Goal: Task Accomplishment & Management: Manage account settings

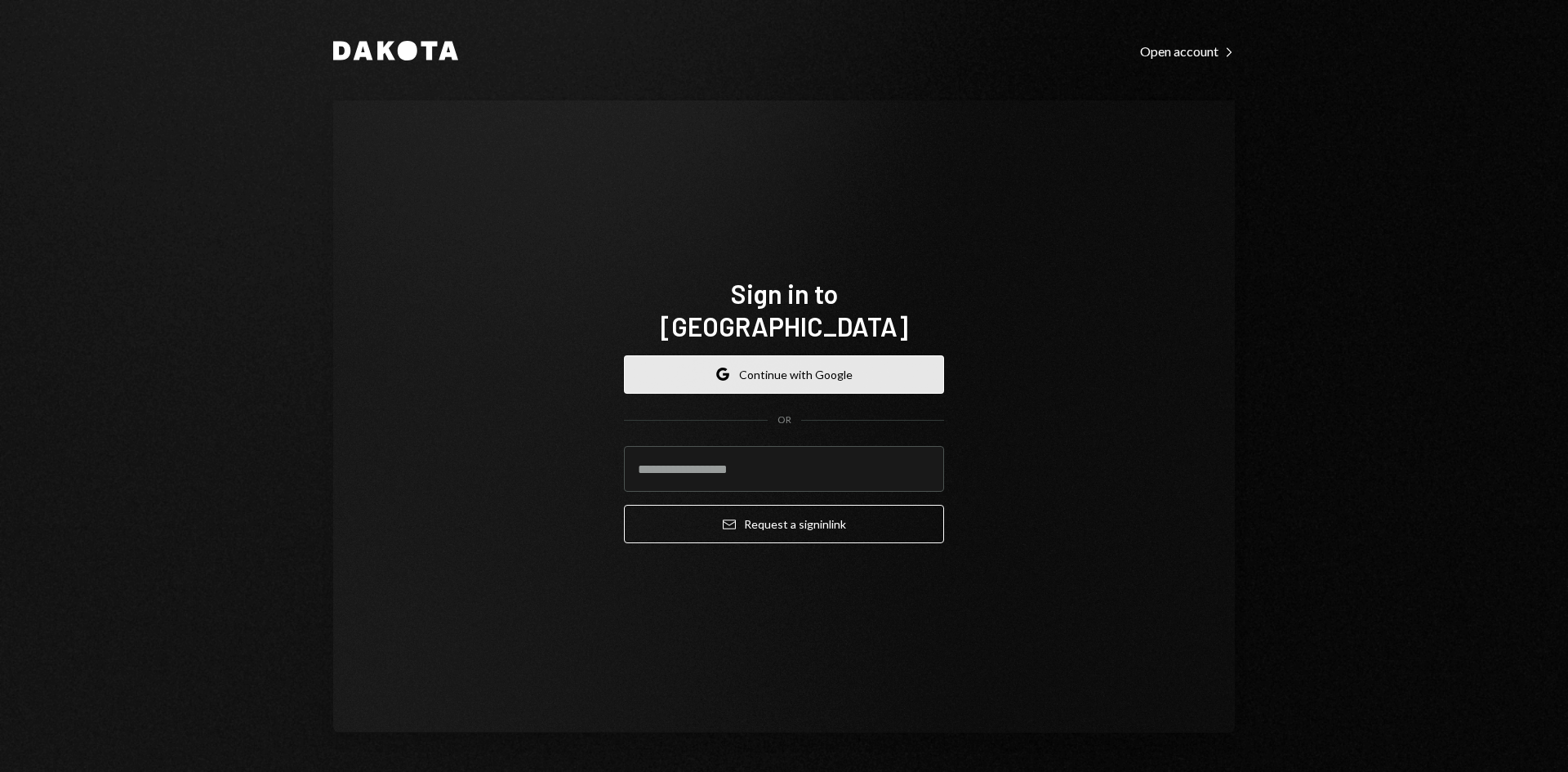
click at [788, 356] on button "Google Continue with Google" at bounding box center [784, 375] width 320 height 39
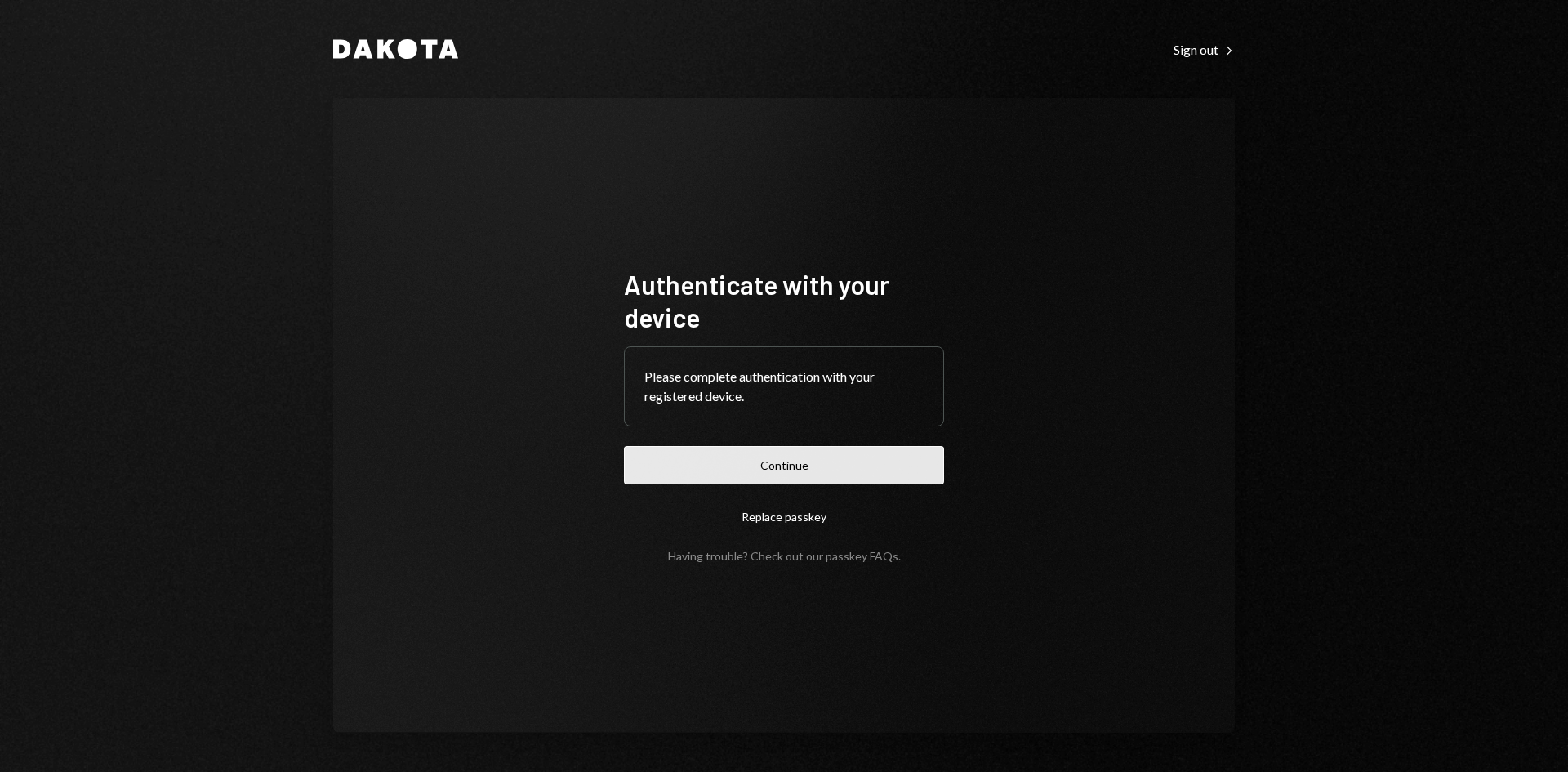
click at [747, 467] on button "Continue" at bounding box center [784, 465] width 320 height 39
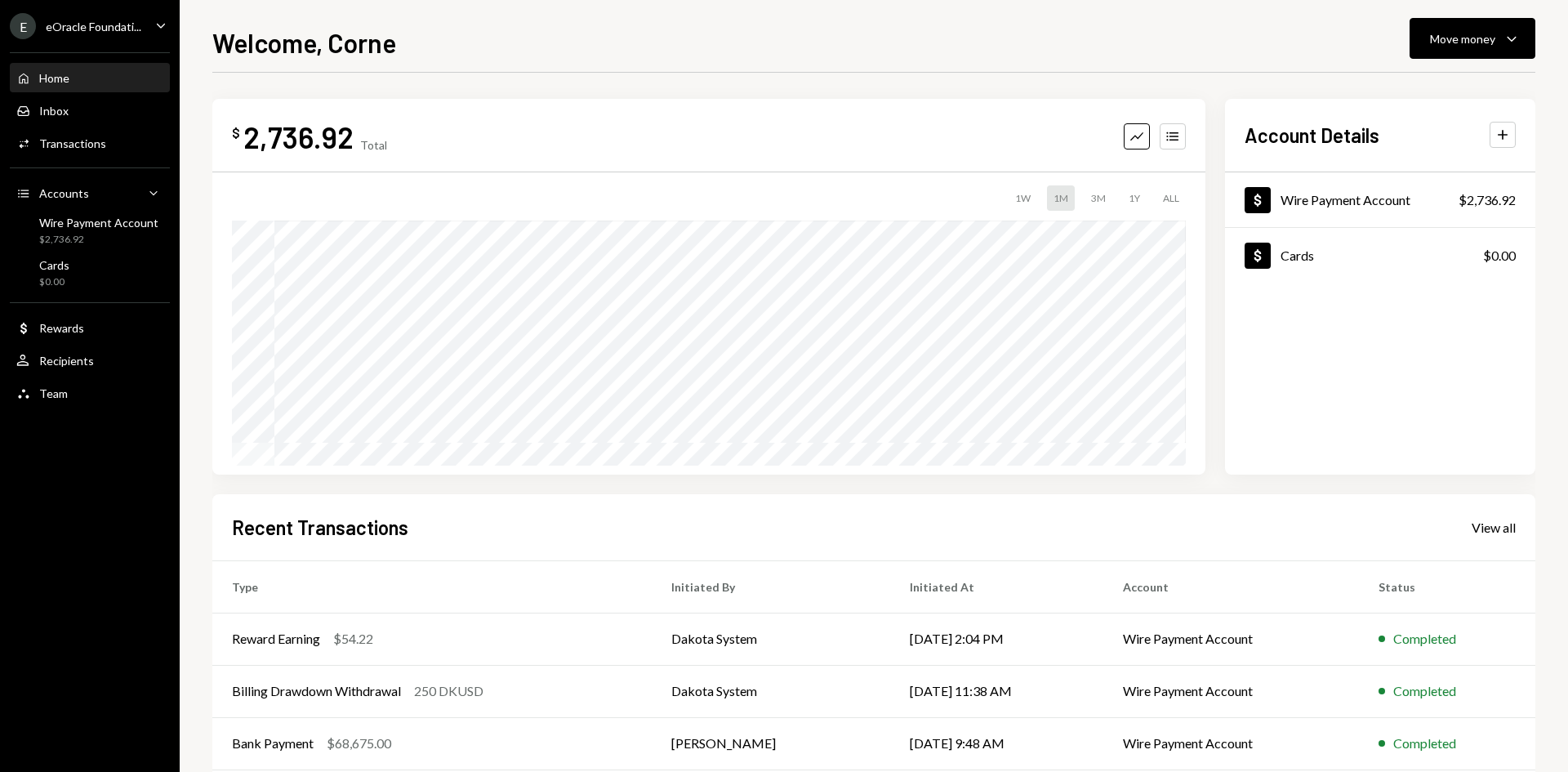
click at [101, 30] on div "eOracle Foundati..." at bounding box center [93, 26] width 96 height 14
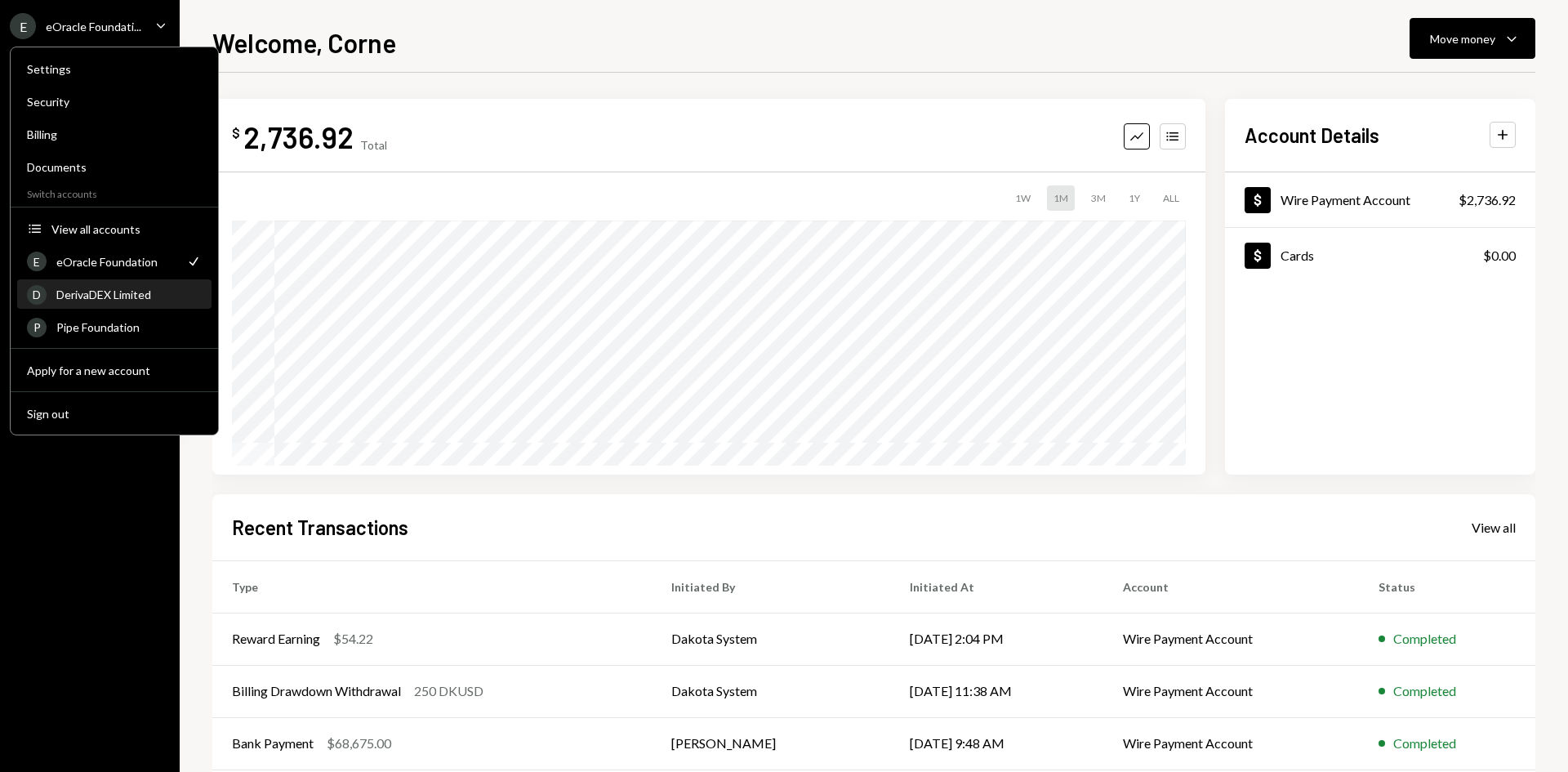
click at [97, 297] on div "DerivaDEX Limited" at bounding box center [129, 294] width 145 height 14
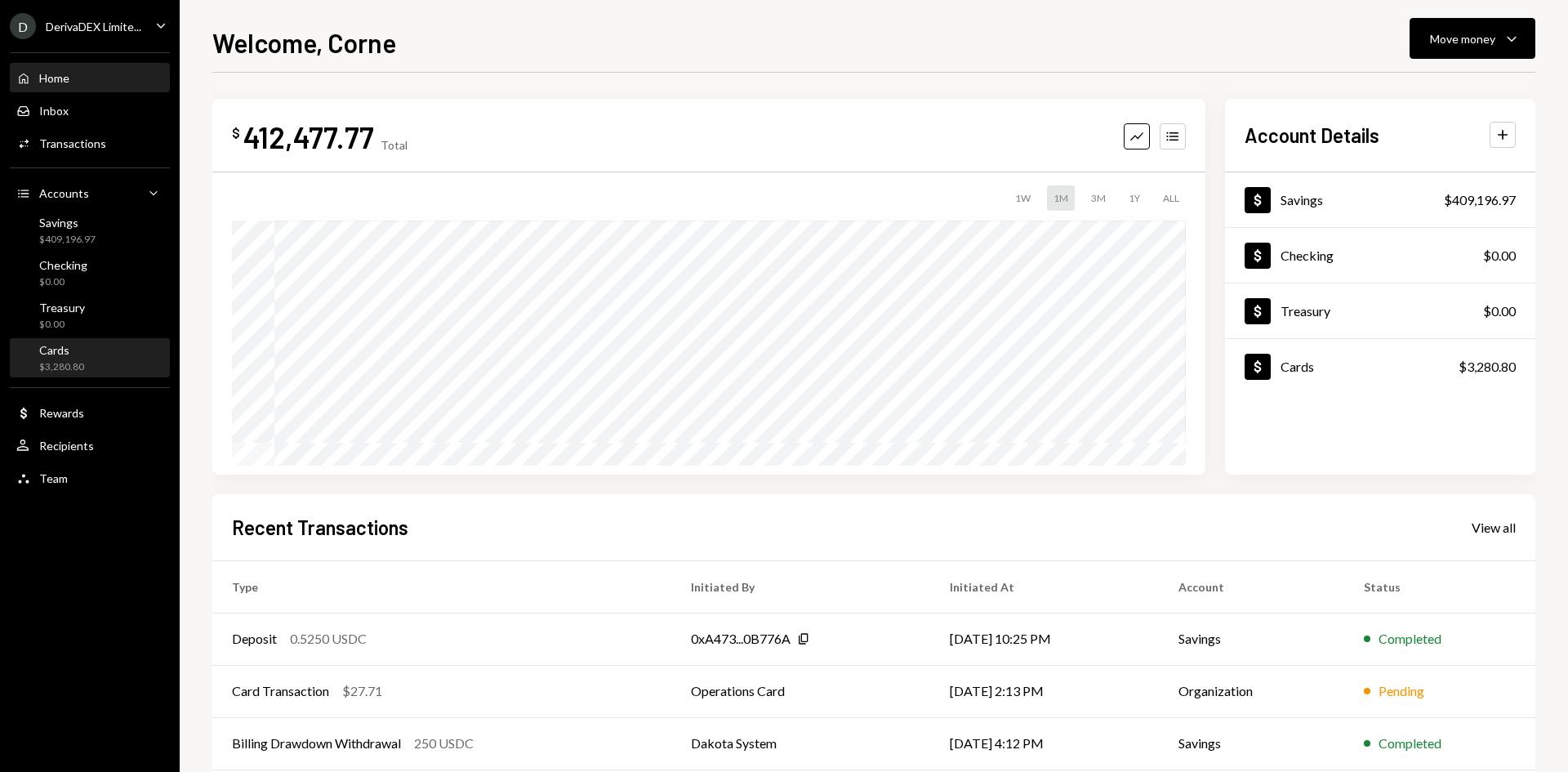
click at [85, 367] on div "Cards $3,280.80" at bounding box center [89, 359] width 147 height 31
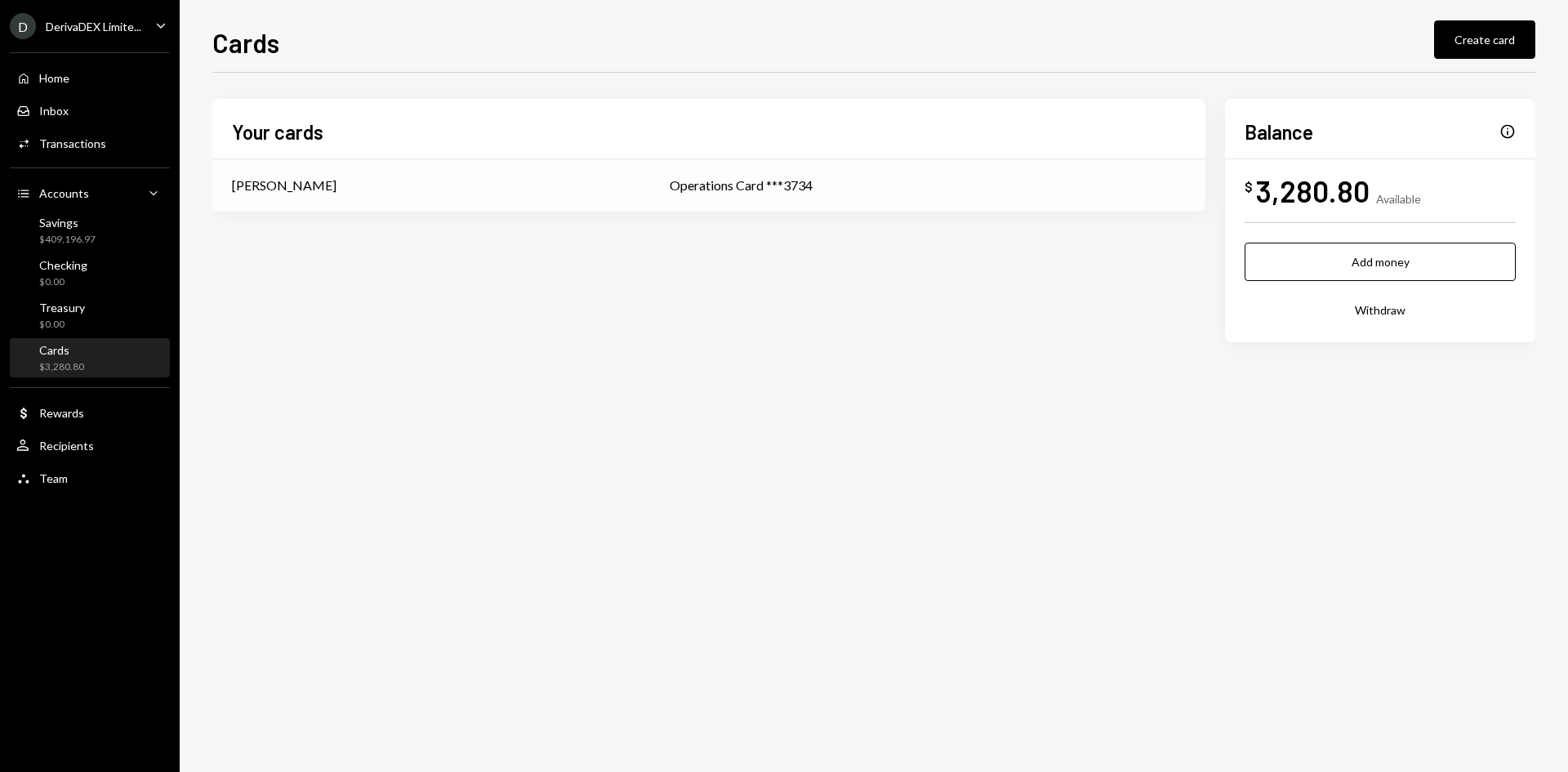
click at [574, 180] on div "Glenn Kennedy" at bounding box center [431, 185] width 399 height 20
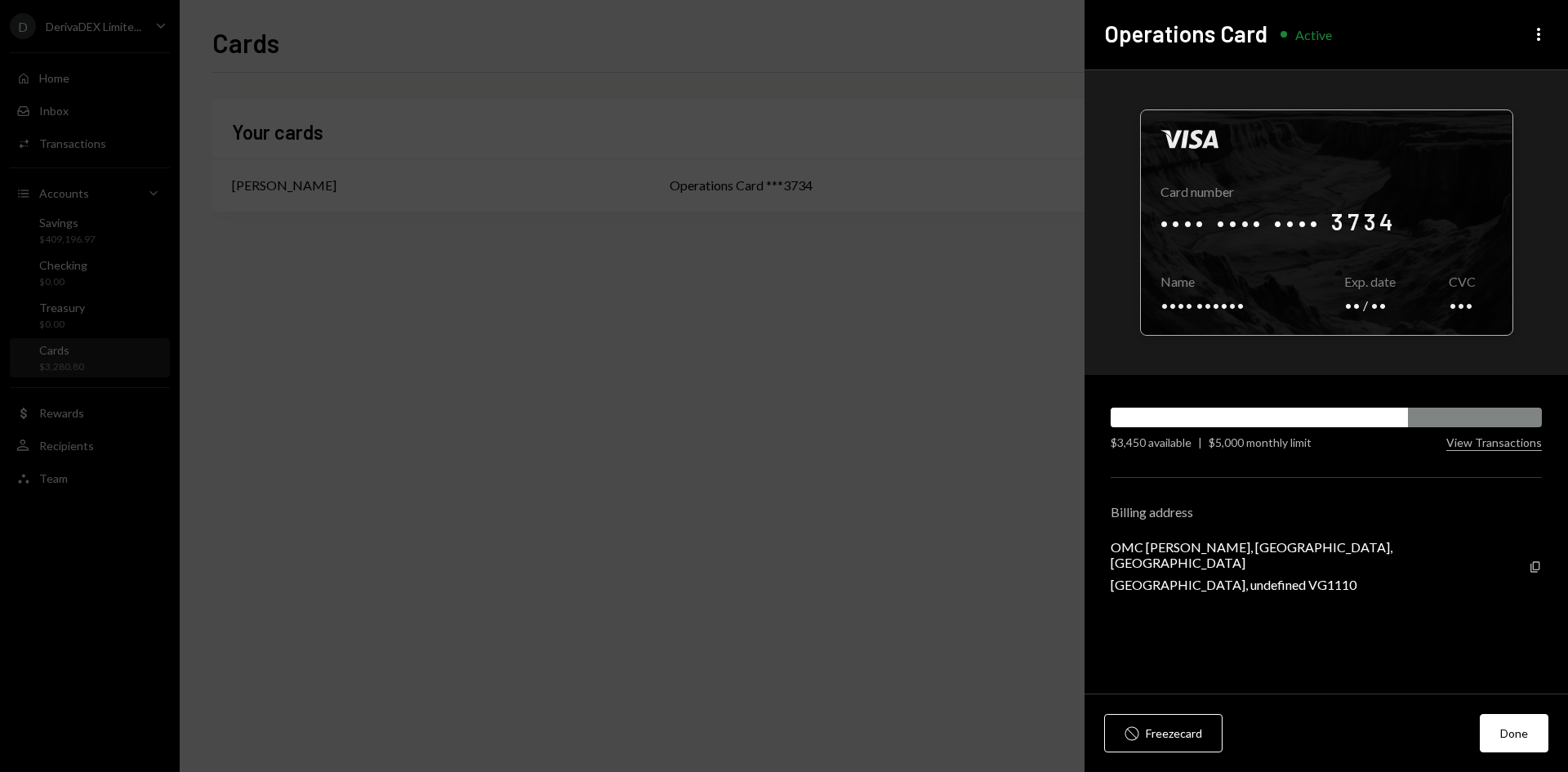
click at [1307, 245] on div at bounding box center [1327, 223] width 372 height 225
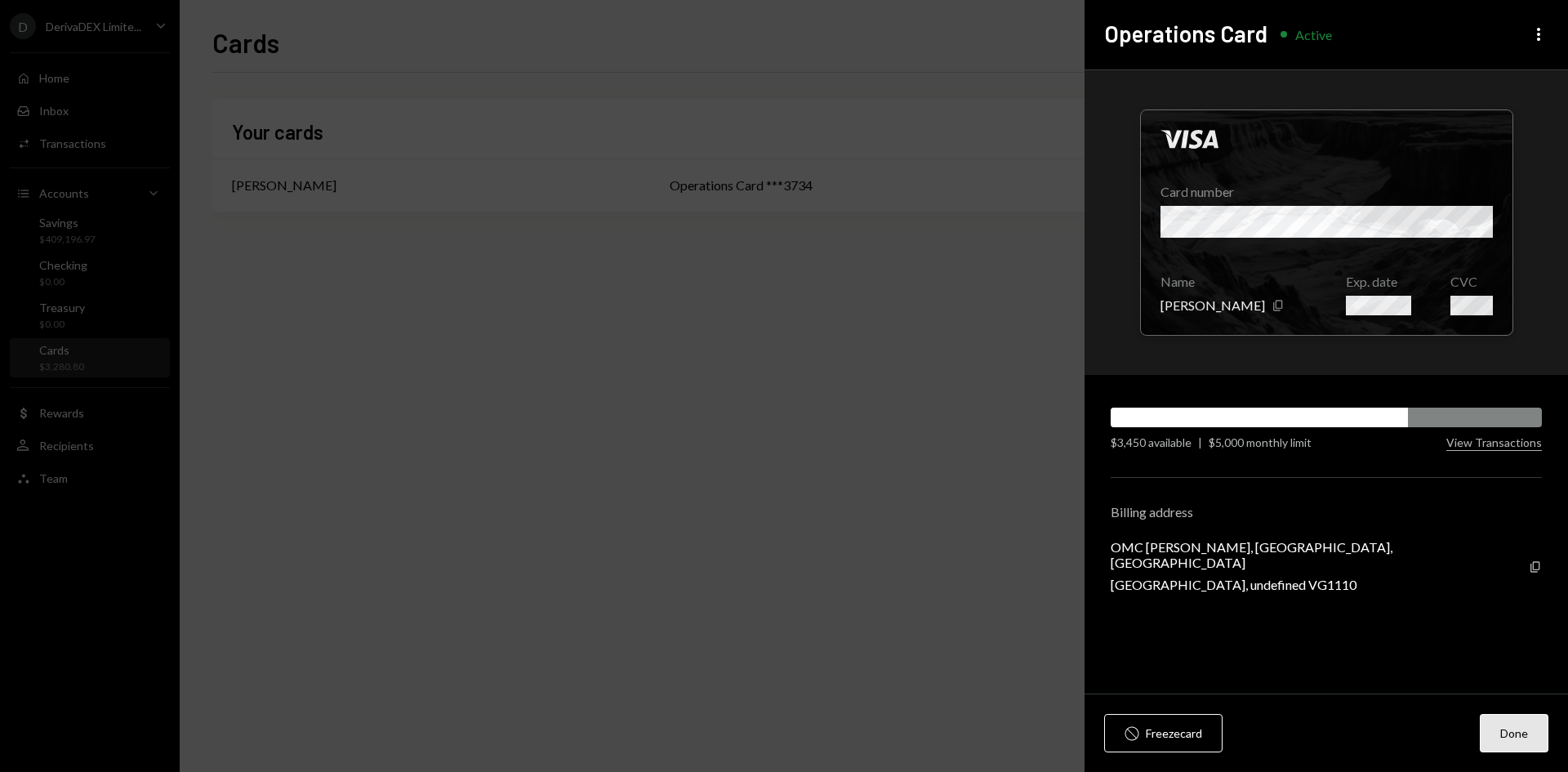
click at [1512, 738] on button "Done" at bounding box center [1515, 733] width 69 height 39
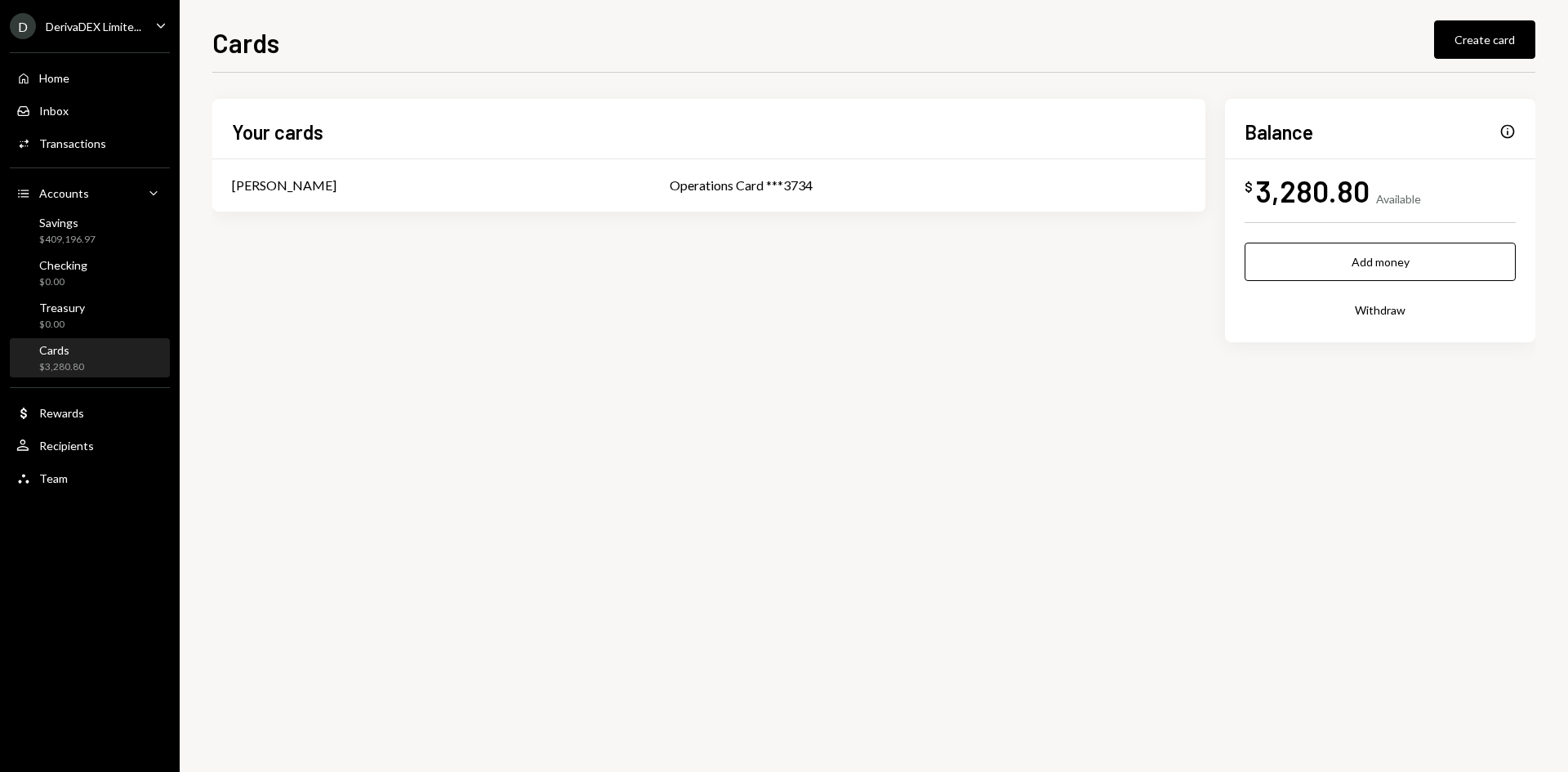
click at [757, 153] on div "Your cards Glenn Kennedy Operations Card ***3734" at bounding box center [709, 156] width 994 height 113
click at [746, 187] on div "Operations Card ***3734" at bounding box center [928, 185] width 516 height 20
click at [84, 154] on div "Activities Transactions" at bounding box center [89, 144] width 147 height 28
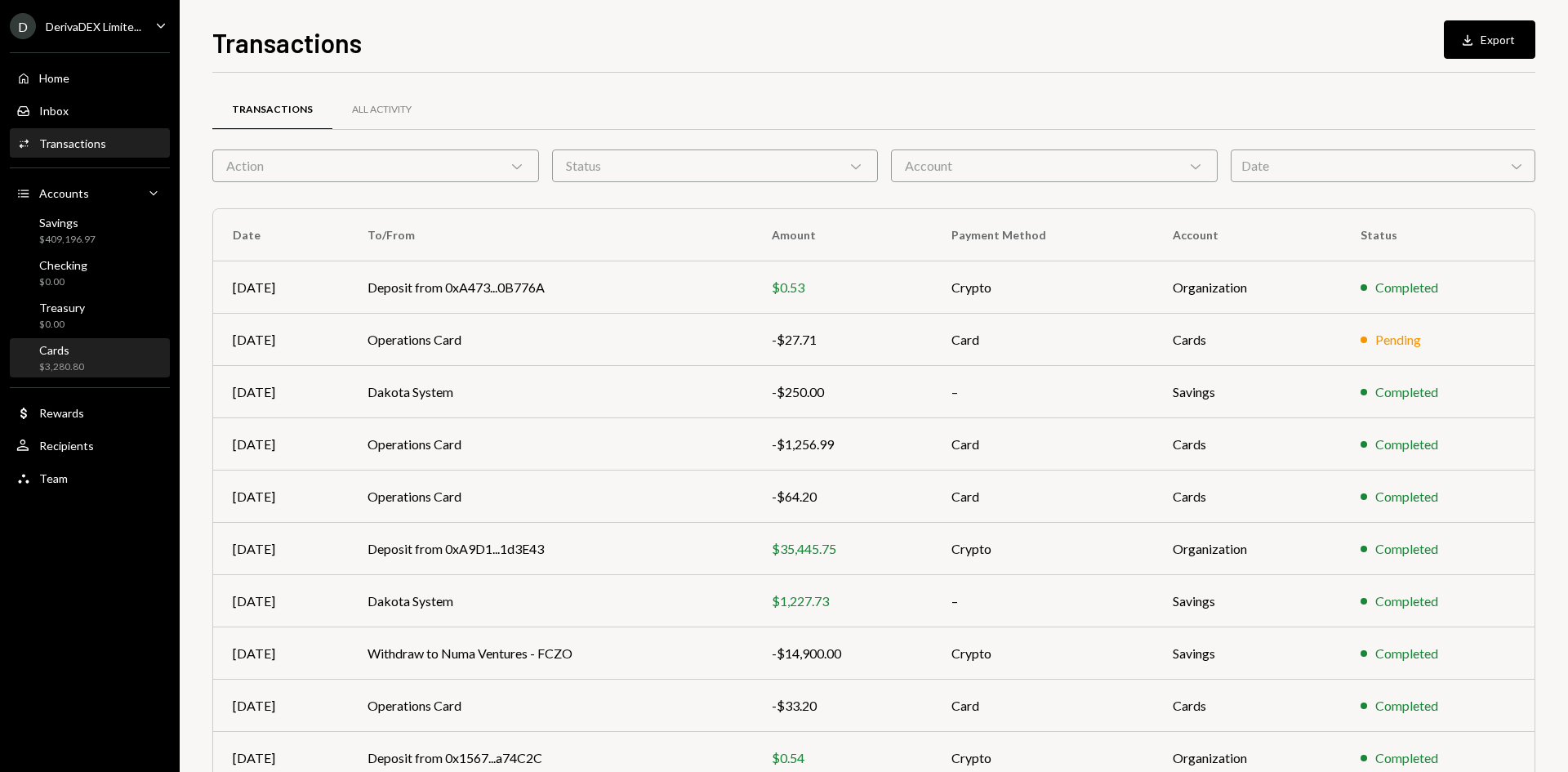
click at [93, 344] on div "Cards $3,280.80" at bounding box center [89, 359] width 147 height 31
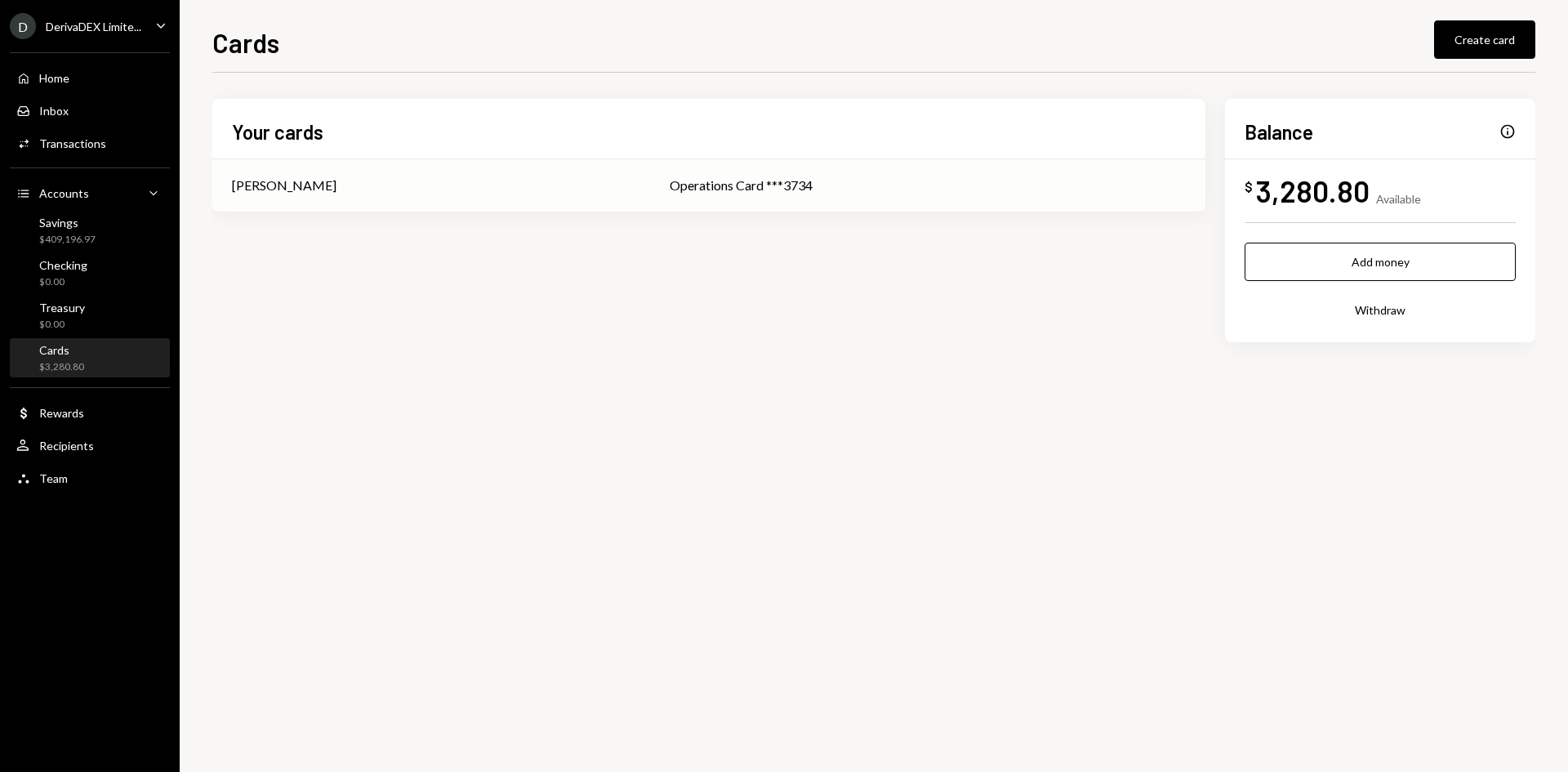
click at [670, 181] on div "Operations Card ***3734" at bounding box center [928, 185] width 516 height 20
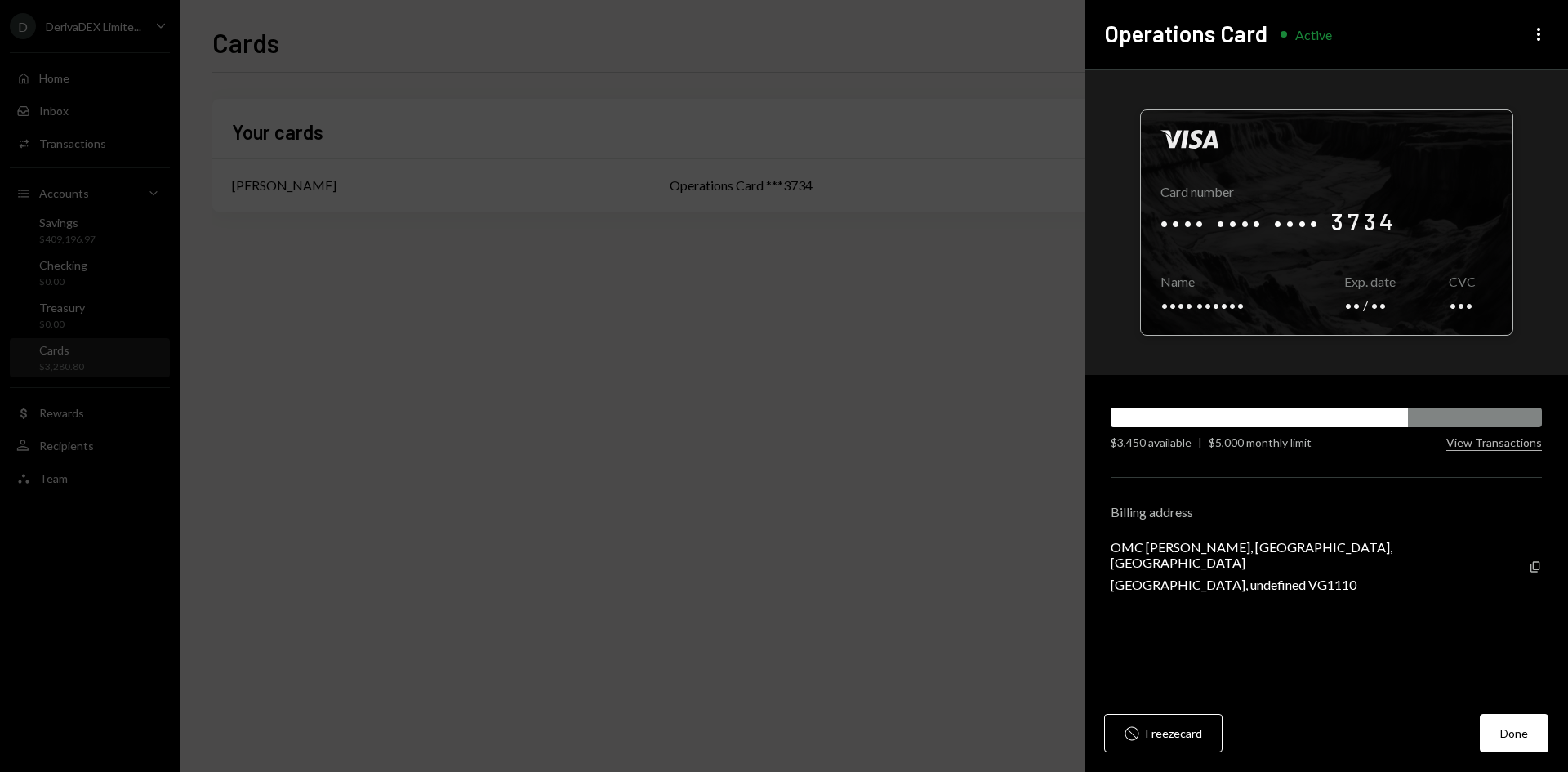
click at [1294, 221] on div at bounding box center [1327, 223] width 372 height 225
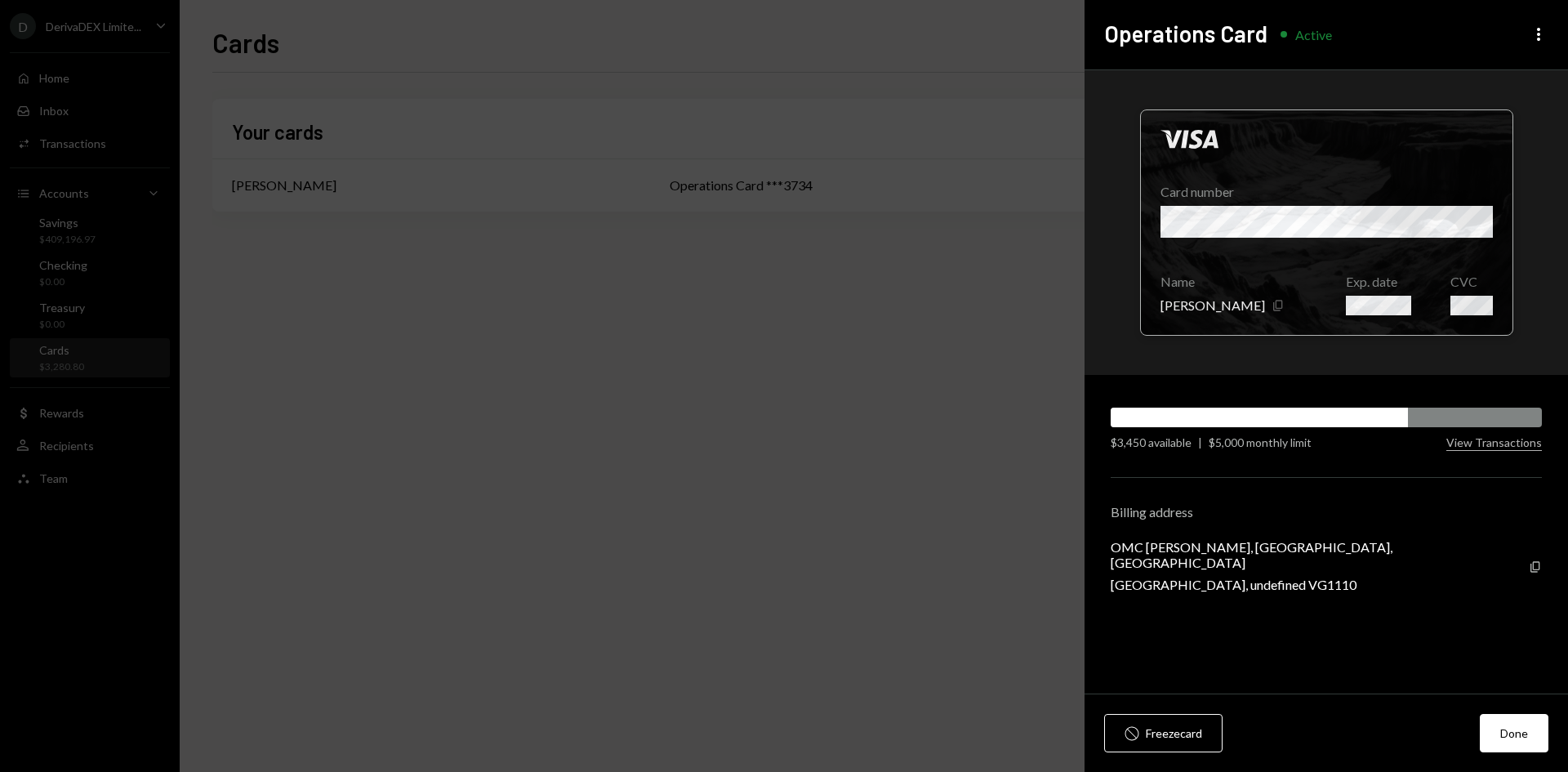
click at [1272, 309] on div "Copy" at bounding box center [1279, 306] width 13 height 20
click at [1299, 202] on div at bounding box center [1327, 223] width 372 height 225
click at [1272, 297] on button "Copy" at bounding box center [1279, 306] width 13 height 20
